Goal: Task Accomplishment & Management: Use online tool/utility

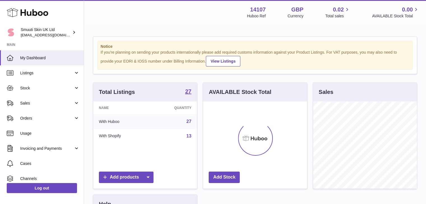
scroll to position [87, 104]
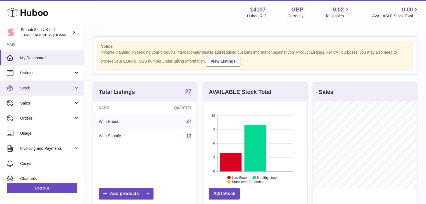
click at [26, 86] on span "Stock" at bounding box center [46, 88] width 53 height 5
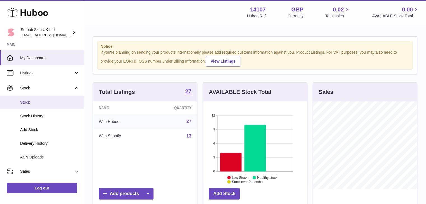
click at [25, 99] on link "Stock" at bounding box center [42, 103] width 84 height 14
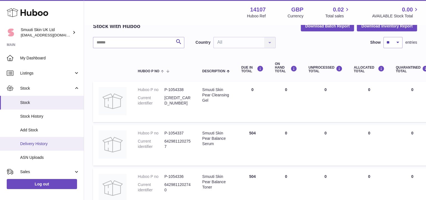
scroll to position [103, 0]
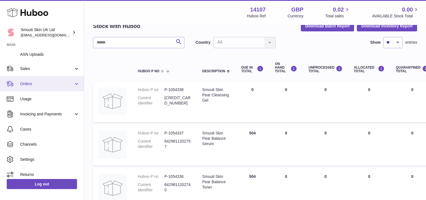
click at [69, 84] on span "Orders" at bounding box center [46, 83] width 53 height 5
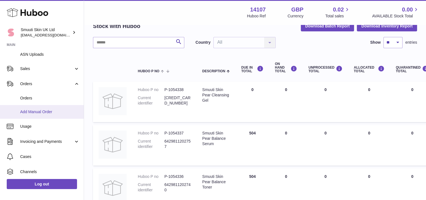
click at [40, 110] on span "Add Manual Order" at bounding box center [49, 111] width 59 height 5
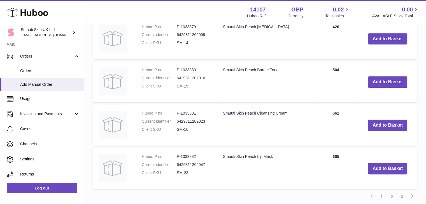
scroll to position [449, 0]
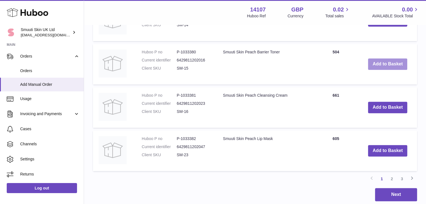
click at [393, 62] on button "Add to Basket" at bounding box center [387, 64] width 39 height 11
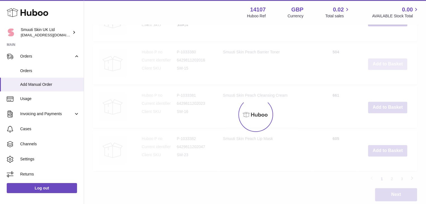
scroll to position [495, 0]
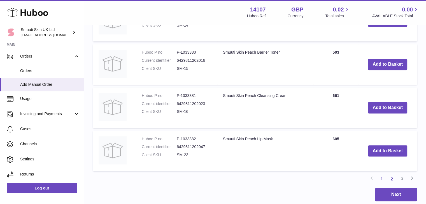
click at [392, 177] on link "2" at bounding box center [392, 179] width 10 height 10
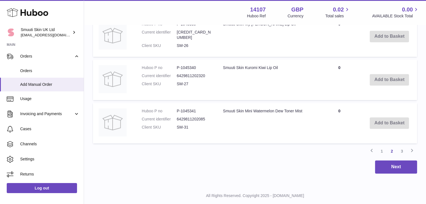
scroll to position [524, 0]
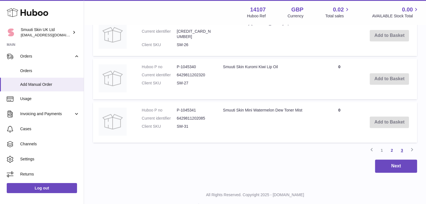
click at [401, 147] on link "3" at bounding box center [402, 151] width 10 height 10
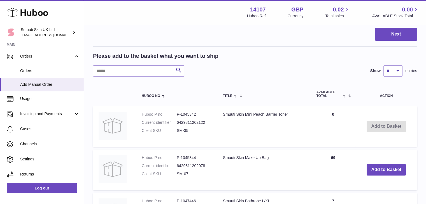
scroll to position [129, 0]
